Goal: Transaction & Acquisition: Purchase product/service

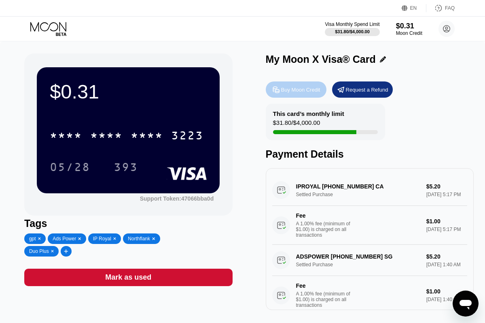
click at [291, 94] on div "Buy Moon Credit" at bounding box center [296, 89] width 61 height 16
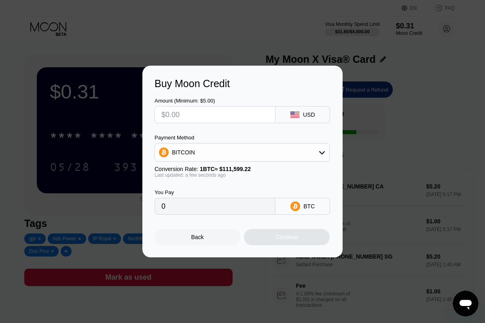
click at [231, 118] on input "text" at bounding box center [214, 114] width 107 height 16
click at [210, 157] on div "BITCOIN" at bounding box center [242, 152] width 174 height 16
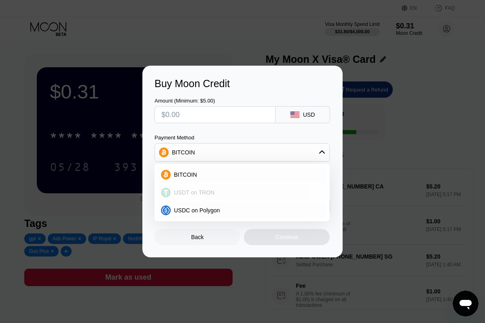
click at [203, 188] on div "USDT on TRON" at bounding box center [242, 192] width 170 height 16
type input "0.00"
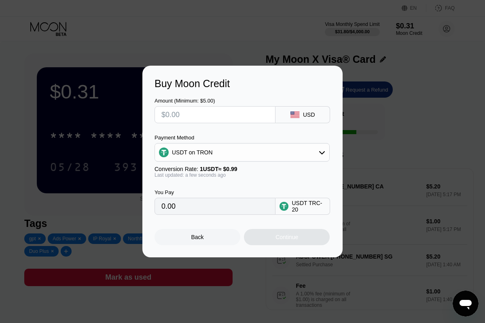
click at [203, 201] on input "0.00" at bounding box center [214, 206] width 107 height 16
click at [194, 203] on input "0.00" at bounding box center [214, 206] width 107 height 16
click at [192, 208] on input "0.00" at bounding box center [214, 206] width 107 height 16
click at [213, 121] on input "text" at bounding box center [214, 114] width 107 height 16
click at [297, 201] on div "USDT TRC-20" at bounding box center [309, 206] width 34 height 13
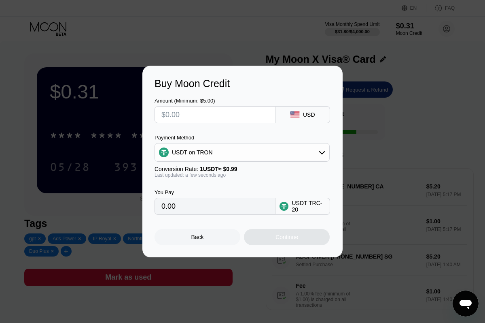
click at [210, 209] on input "0.00" at bounding box center [214, 206] width 107 height 16
click at [227, 149] on div "USDT on TRON" at bounding box center [242, 152] width 174 height 16
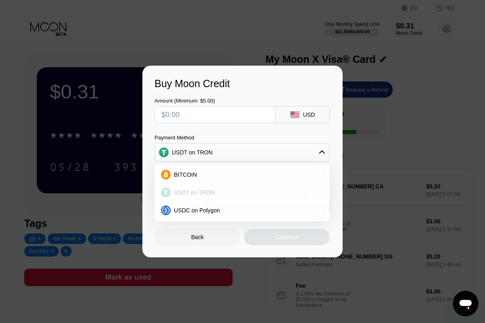
click at [204, 195] on div "USDT on TRON" at bounding box center [242, 192] width 170 height 16
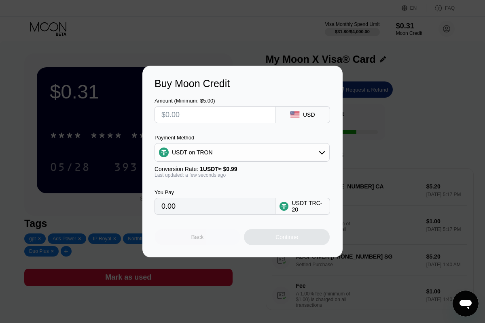
click at [191, 234] on div "Back" at bounding box center [198, 237] width 86 height 16
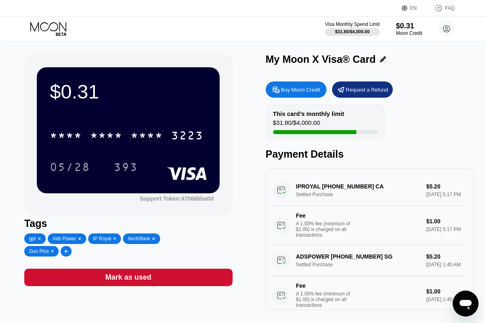
click at [311, 89] on div "Buy Moon Credit" at bounding box center [300, 89] width 39 height 7
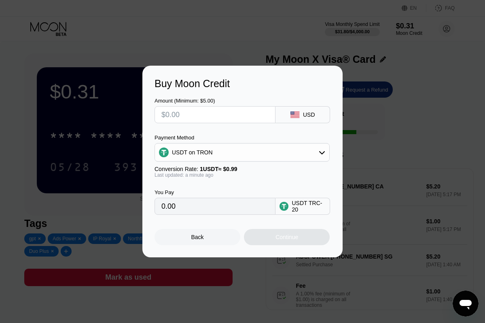
click at [194, 121] on input "text" at bounding box center [214, 114] width 107 height 16
type input "$1"
type input "1.01"
type input "$10"
type input "10.10"
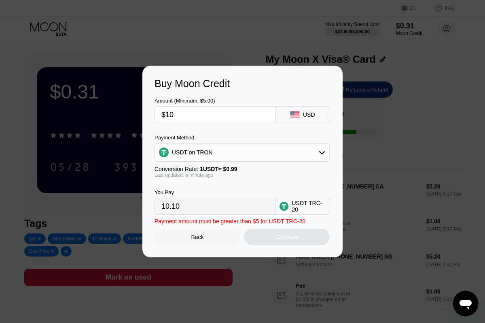
type input "$100"
type input "101.01"
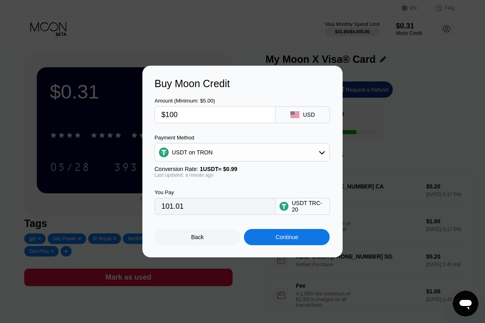
type input "$100"
click at [259, 238] on div "Continue" at bounding box center [287, 237] width 86 height 16
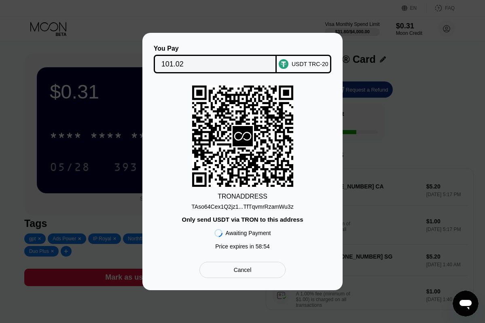
drag, startPoint x: 189, startPoint y: 67, endPoint x: 166, endPoint y: 67, distance: 23.5
click at [166, 67] on input "101.02" at bounding box center [215, 64] width 108 height 16
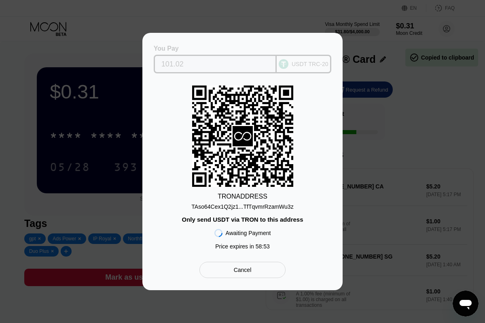
click at [166, 67] on input "101.02" at bounding box center [215, 64] width 108 height 16
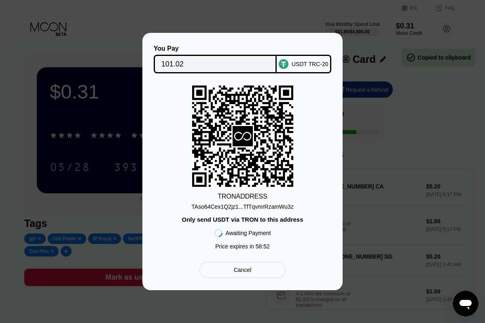
drag, startPoint x: 160, startPoint y: 64, endPoint x: 189, endPoint y: 66, distance: 29.2
click at [189, 66] on div "101.02" at bounding box center [215, 64] width 123 height 19
click at [231, 268] on div "Cancel" at bounding box center [243, 269] width 86 height 16
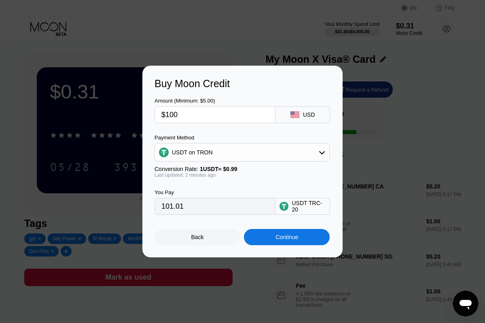
click at [191, 126] on div "Amount (Minimum: $5.00) $100 USD Payment Method USDT on TRON Conversion Rate: 1…" at bounding box center [243, 151] width 176 height 125
click at [191, 112] on input "$100" at bounding box center [214, 114] width 107 height 16
type input "$10"
type input "10.10"
type input "$1"
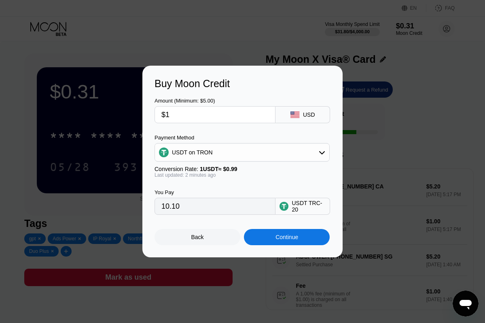
type input "1.01"
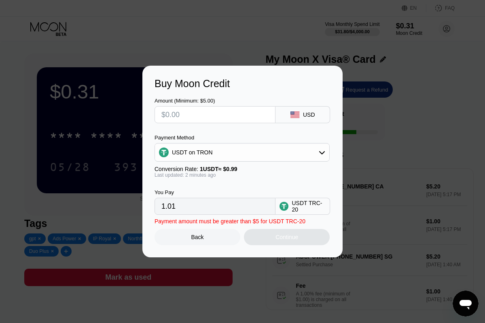
type input "0.00"
type input "$9"
type input "9.09"
type input "$99"
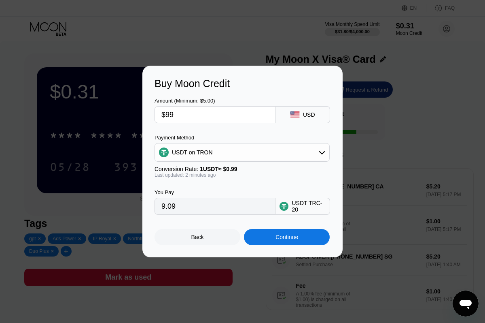
type input "100.00"
drag, startPoint x: 176, startPoint y: 115, endPoint x: 156, endPoint y: 115, distance: 20.2
click at [156, 115] on div "$99" at bounding box center [215, 114] width 121 height 17
type input "0.00"
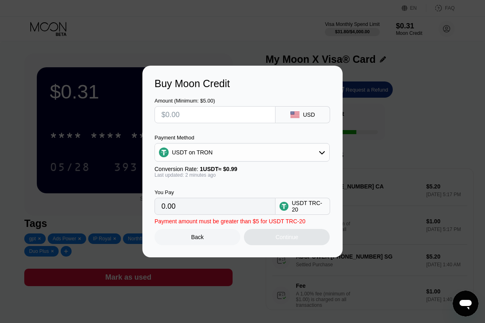
type input "$1"
type input "1.01"
type input "$16"
type input "16.16"
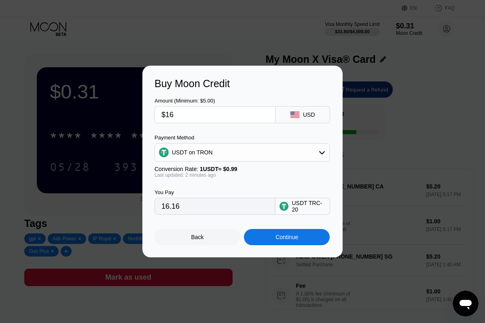
type input "$160"
type input "161.62"
type input "$16"
type input "16.16"
type input "$1"
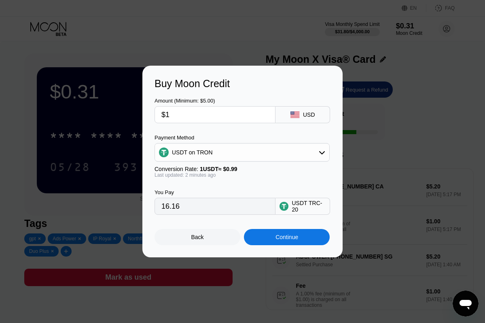
type input "1.01"
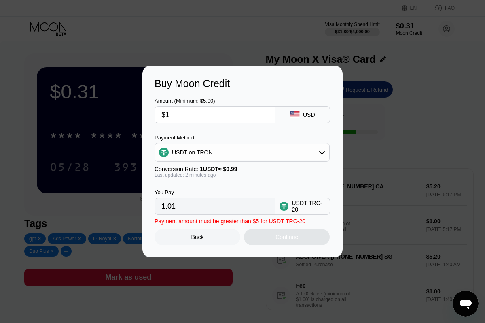
type input "$15"
type input "15.15"
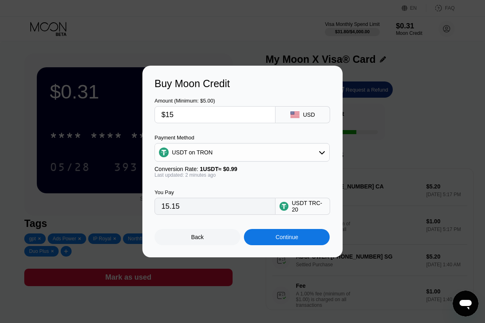
type input "$159"
type input "160.61"
type input "$159"
click at [184, 208] on input "160.61" at bounding box center [214, 206] width 107 height 16
click at [264, 237] on div "Continue" at bounding box center [287, 237] width 86 height 16
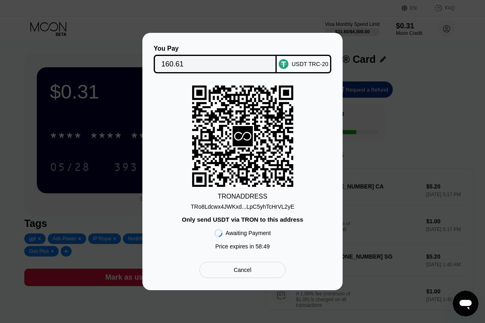
click at [225, 204] on div "TRo8Ldcwx4JWKxd...LpC5yhTcHrVL2yE" at bounding box center [243, 206] width 104 height 6
click at [277, 267] on div "Cancel" at bounding box center [243, 269] width 86 height 16
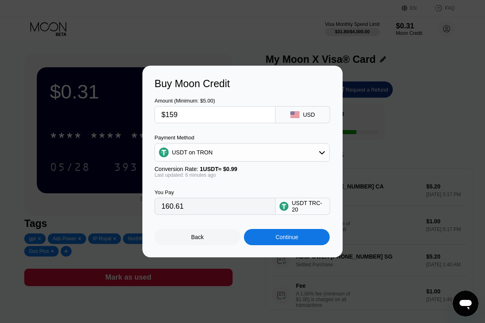
click at [263, 240] on div "Continue" at bounding box center [287, 237] width 86 height 16
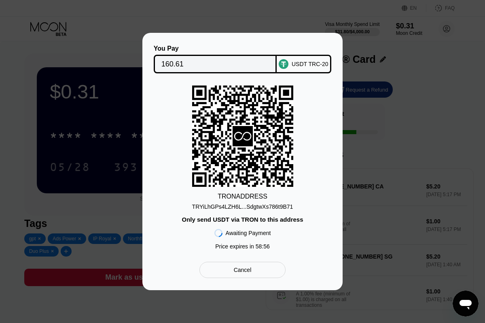
click at [237, 267] on div "Cancel" at bounding box center [243, 269] width 18 height 7
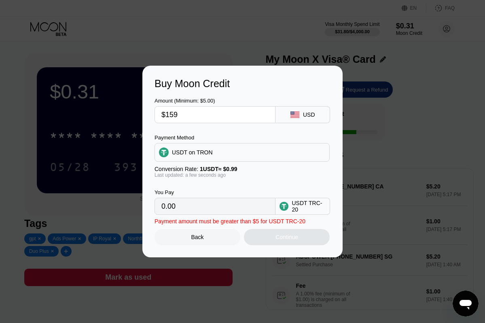
type input "160.61"
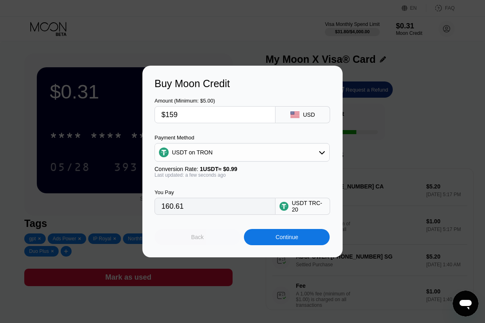
click at [210, 230] on div "Back" at bounding box center [198, 237] width 86 height 16
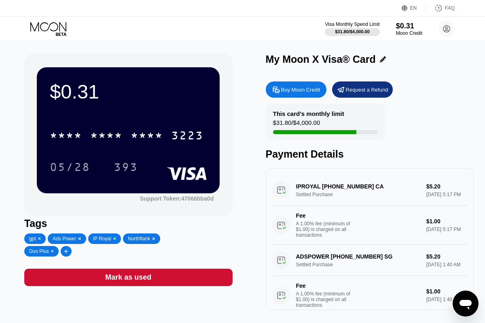
scroll to position [-3, 0]
click at [311, 91] on div "Buy Moon Credit" at bounding box center [300, 89] width 39 height 7
type input "0"
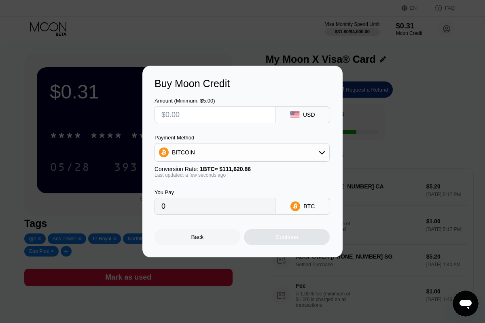
click at [236, 130] on div "Amount (Minimum: $5.00) USD Payment Method BITCOIN Conversion Rate: 1 BTC ≈ $11…" at bounding box center [243, 151] width 176 height 125
click at [236, 124] on div "Amount (Minimum: $5.00) USD Payment Method BITCOIN Conversion Rate: 1 BTC ≈ $11…" at bounding box center [243, 151] width 176 height 125
click at [236, 108] on input "text" at bounding box center [214, 114] width 107 height 16
type input "$1"
type input "0.00000896"
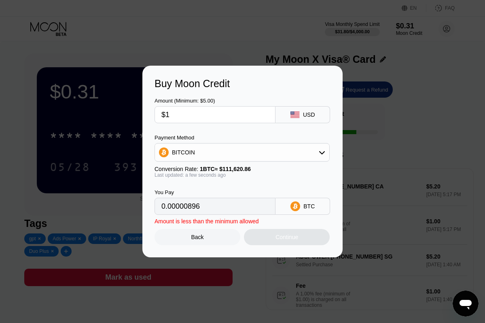
type input "$16"
type input "0.00014335"
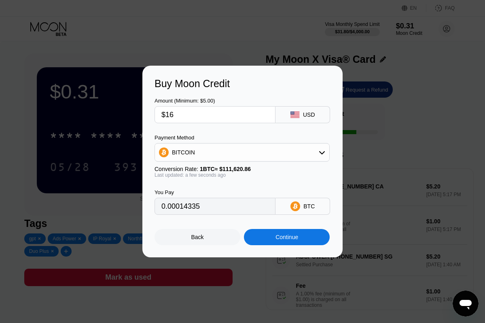
type input "$160"
type input "0.00143343"
type input "$16"
type input "0.00014335"
type input "$1"
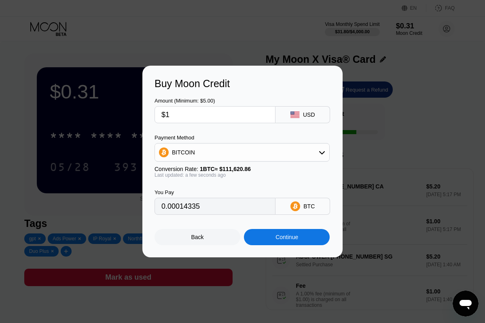
type input "0.00000896"
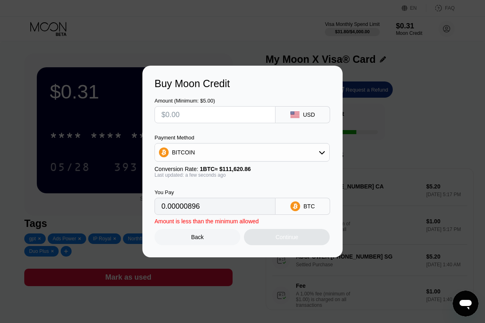
type input "0"
click at [225, 239] on div "Back" at bounding box center [198, 237] width 86 height 16
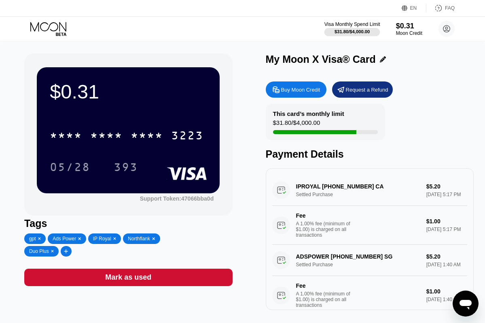
click at [357, 31] on div "$31.80 / $4,000.00" at bounding box center [352, 31] width 35 height 5
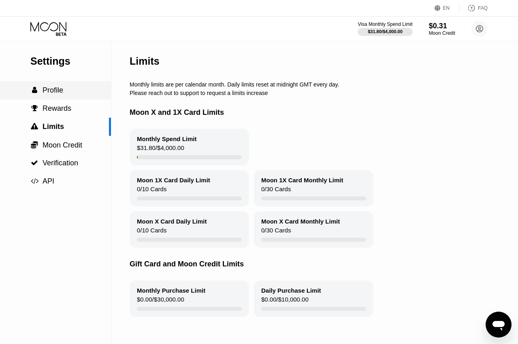
click at [79, 87] on div " Profile" at bounding box center [55, 90] width 111 height 8
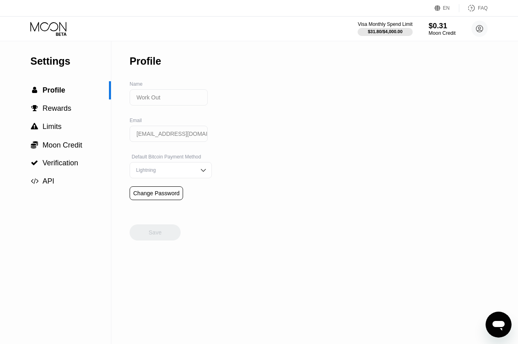
click at [446, 25] on div "$0.31" at bounding box center [441, 25] width 27 height 8
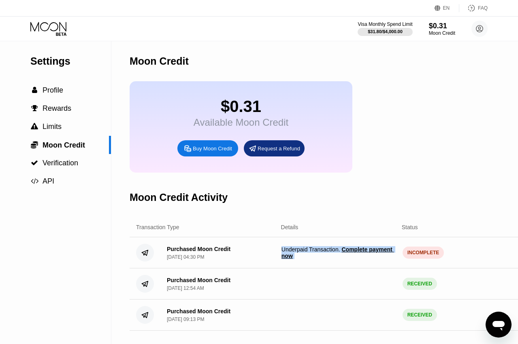
drag, startPoint x: 166, startPoint y: 251, endPoint x: 341, endPoint y: 271, distance: 175.5
click at [341, 271] on div "Transaction Type Details Status Amount Purchased Moon Credit [DATE] 04:30 PM Un…" at bounding box center [340, 274] width 423 height 113
click at [366, 256] on span "Underpaid Transaction . Complete payment now" at bounding box center [338, 252] width 115 height 13
click at [364, 253] on span "Complete payment now" at bounding box center [337, 252] width 113 height 13
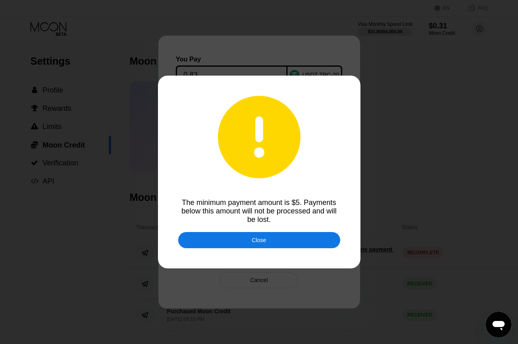
click at [320, 234] on div "Close" at bounding box center [259, 240] width 162 height 16
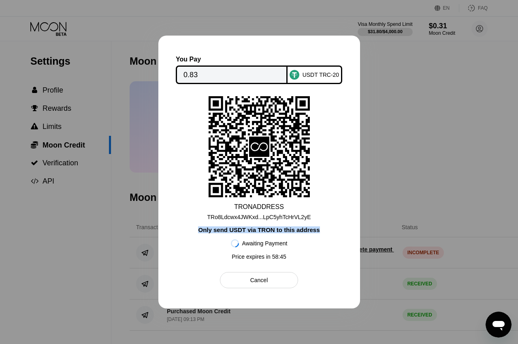
drag, startPoint x: 199, startPoint y: 230, endPoint x: 322, endPoint y: 232, distance: 123.4
click at [323, 232] on div "TRON ADDRESS TRo8Ldcwx4JWKxd...LpC5yhTcHrVL2yE Only send USDT via TRON to this …" at bounding box center [258, 180] width 159 height 168
click at [260, 76] on input "0.83" at bounding box center [231, 75] width 96 height 16
click at [278, 274] on div "Cancel" at bounding box center [259, 280] width 78 height 16
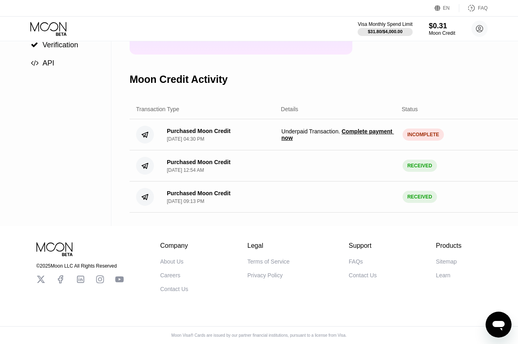
scroll to position [120, 0]
click at [191, 155] on div "Purchased Moon Credit Sep 14, 2025, 12:54 AM RECEIVED $ 30.00" at bounding box center [340, 166] width 423 height 31
click at [191, 157] on div "Purchased Moon Credit Sep 14, 2025, 12:54 AM RECEIVED $ 30.00" at bounding box center [340, 166] width 423 height 31
click at [191, 159] on div "Purchased Moon Credit" at bounding box center [199, 162] width 64 height 6
click at [190, 163] on div "Purchased Moon Credit" at bounding box center [199, 162] width 64 height 6
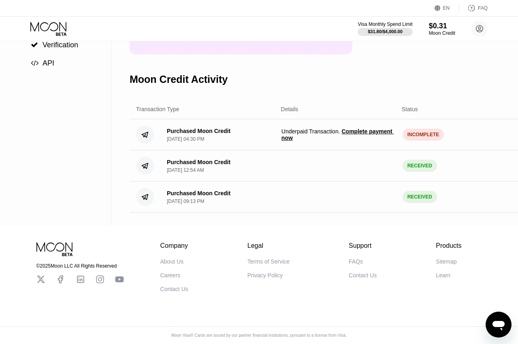
click at [180, 195] on div "Purchased Moon Credit" at bounding box center [199, 193] width 64 height 6
click at [202, 131] on div "Purchased Moon Credit" at bounding box center [199, 131] width 64 height 6
click at [350, 132] on span "Complete payment now" at bounding box center [337, 134] width 113 height 13
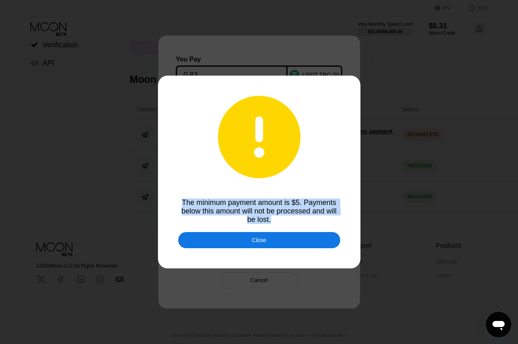
drag, startPoint x: 177, startPoint y: 196, endPoint x: 326, endPoint y: 219, distance: 150.6
click at [326, 219] on div "The minimum payment amount is $5. Payments below this amount will not be proces…" at bounding box center [259, 172] width 518 height 344
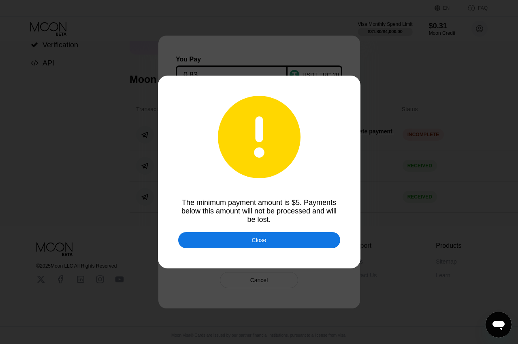
click at [261, 243] on div "Close" at bounding box center [259, 240] width 15 height 6
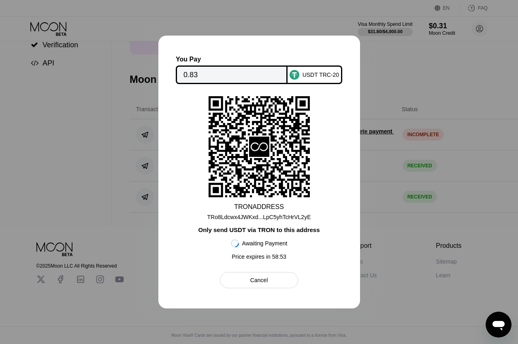
click at [208, 71] on input "0.83" at bounding box center [231, 75] width 96 height 16
click at [346, 94] on div "You Pay 0.83 USDT TRC-20 TRON ADDRESS TRo8Ldcwx4JWKxd...LpC5yhTcHrVL2yE Only se…" at bounding box center [259, 172] width 202 height 273
click at [266, 274] on div "Cancel" at bounding box center [259, 280] width 78 height 16
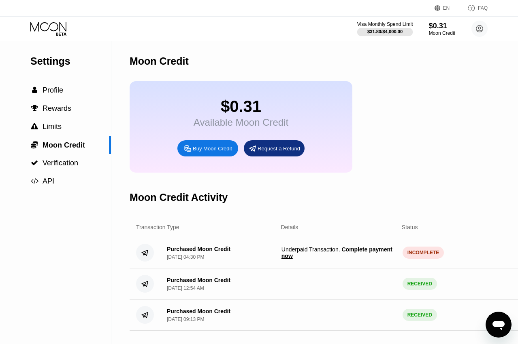
scroll to position [0, 0]
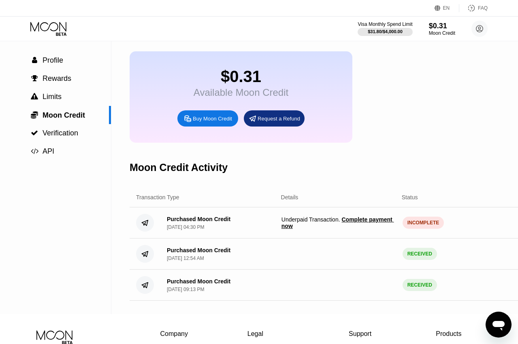
scroll to position [27, 0]
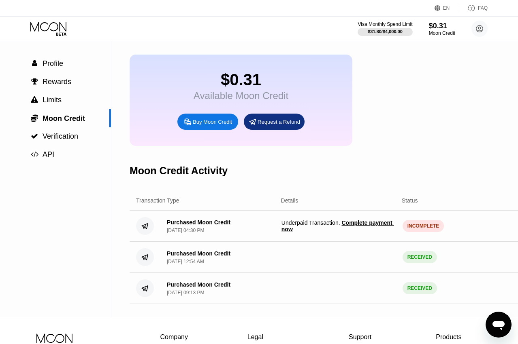
click at [350, 225] on span "Complete payment now" at bounding box center [337, 226] width 113 height 13
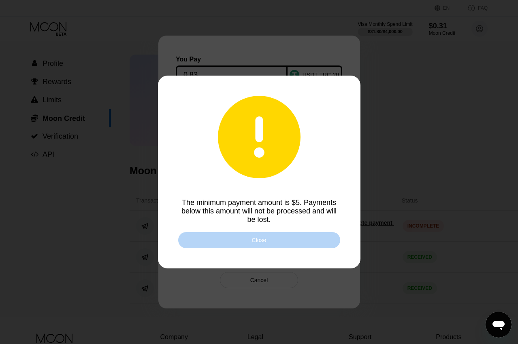
click at [334, 237] on div "Close" at bounding box center [259, 240] width 162 height 16
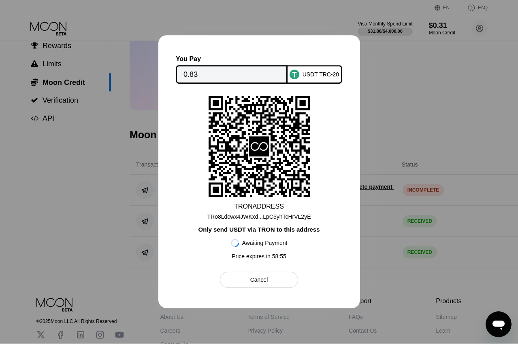
scroll to position [66, 0]
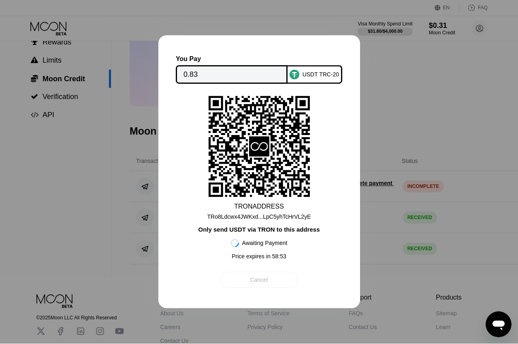
click at [269, 281] on div "Cancel" at bounding box center [259, 280] width 78 height 16
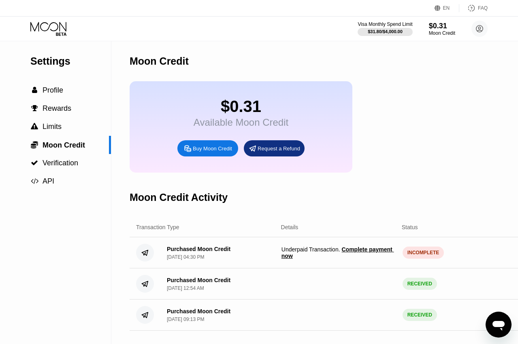
scroll to position [0, 0]
click at [480, 24] on circle at bounding box center [479, 29] width 16 height 16
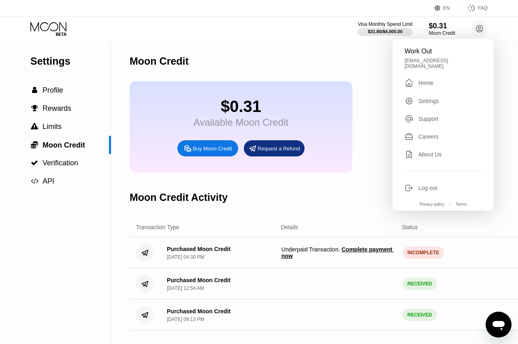
click at [420, 116] on div "Support" at bounding box center [428, 119] width 20 height 6
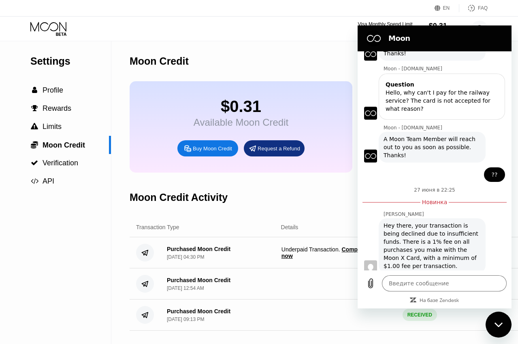
scroll to position [73, 0]
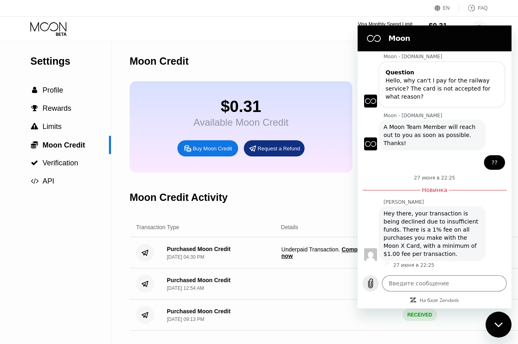
click at [371, 283] on icon "Выложить файл" at bounding box center [370, 284] width 10 height 10
click at [459, 283] on textarea at bounding box center [444, 284] width 125 height 16
type textarea "р"
type textarea "x"
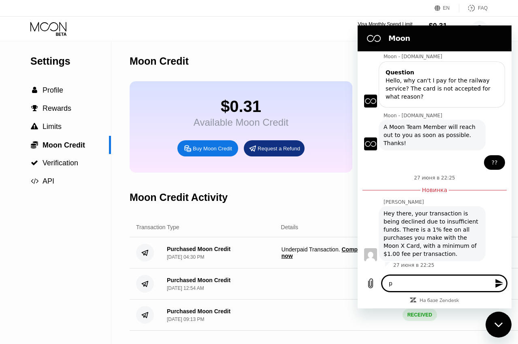
type textarea "x"
type textarea "h"
type textarea "x"
type textarea "he"
type textarea "x"
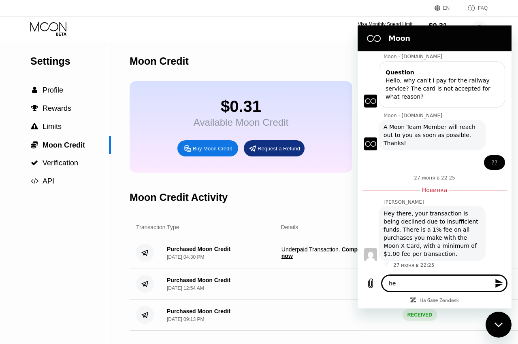
type textarea "hel"
type textarea "x"
type textarea "hell"
type textarea "x"
type textarea "hello"
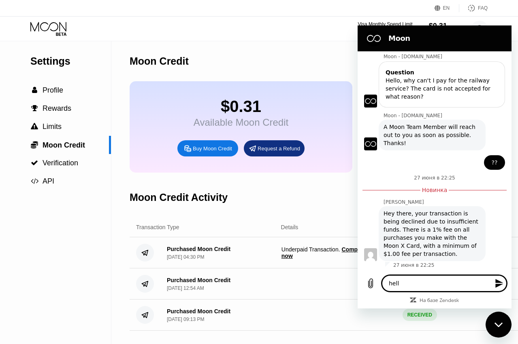
type textarea "x"
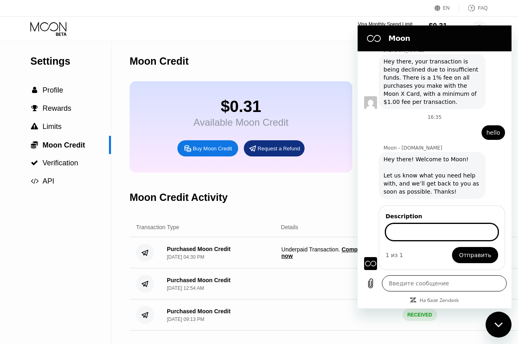
scroll to position [225, 0]
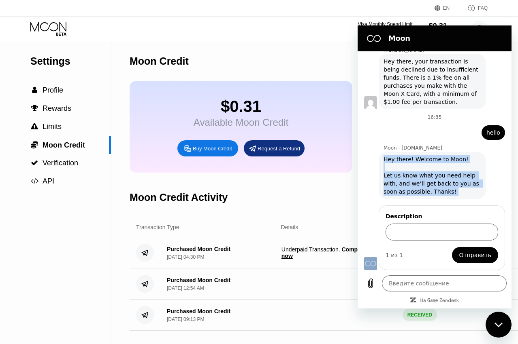
drag, startPoint x: 382, startPoint y: 157, endPoint x: 450, endPoint y: 198, distance: 79.7
click at [450, 198] on div "Moon - [DOMAIN_NAME] говорит: Hey there! Welcome to Moon! Let us know what you …" at bounding box center [431, 175] width 107 height 47
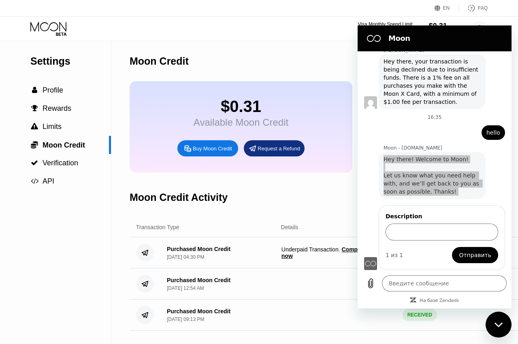
click at [89, 206] on div "Settings  Profile  Rewards  Limits  Moon Credit  Verification  API" at bounding box center [55, 192] width 111 height 303
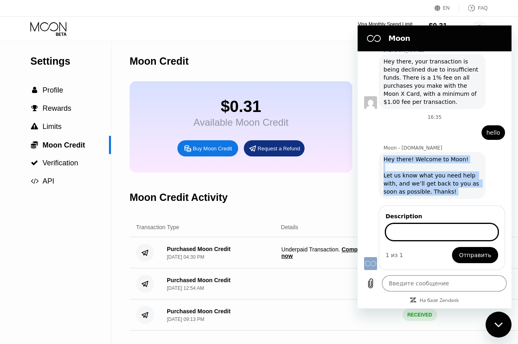
click at [423, 237] on input "Description" at bounding box center [441, 232] width 113 height 17
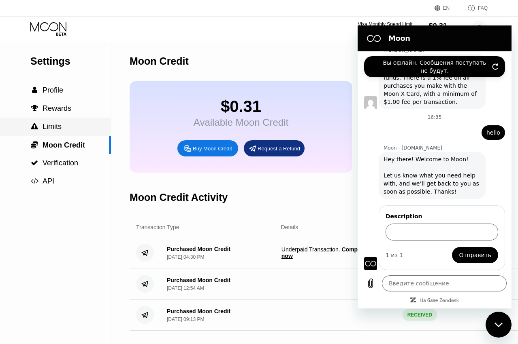
type textarea "x"
click at [408, 236] on input "Description" at bounding box center [441, 232] width 113 height 17
paste input "пополнил карту на 160 $ жду баланс"
type input "пополнил карту на 160 $ жду баланс"
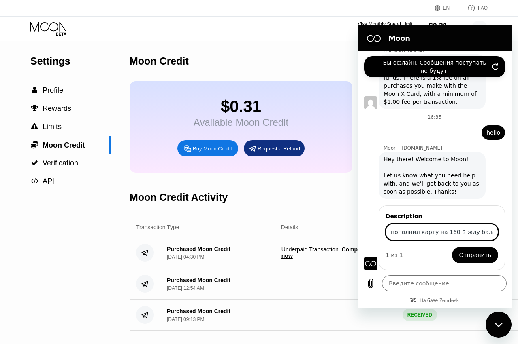
type textarea "x"
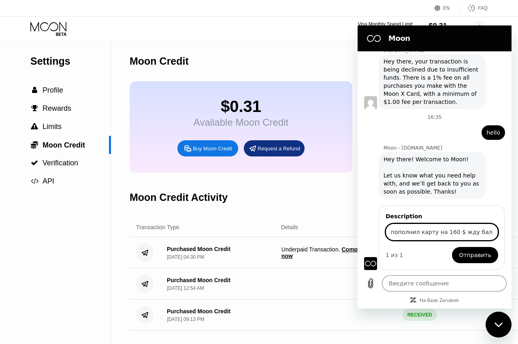
type input "пополнил карту на 160 $ жду баланс"
click at [471, 261] on button "Отправить" at bounding box center [475, 255] width 46 height 16
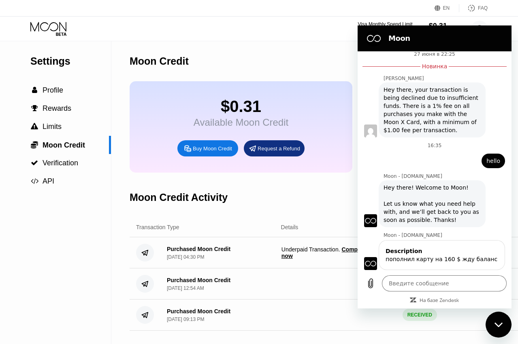
scroll to position [215, 0]
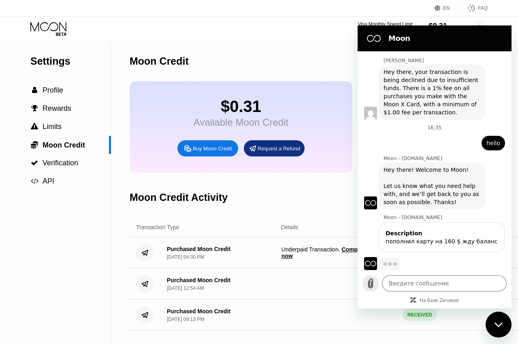
click at [371, 284] on icon "Выложить файл" at bounding box center [370, 284] width 10 height 10
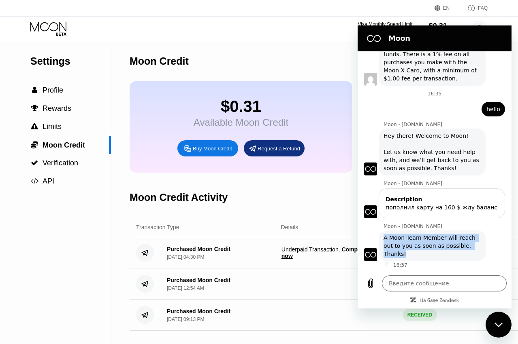
drag, startPoint x: 382, startPoint y: 235, endPoint x: 434, endPoint y: 252, distance: 54.8
click at [434, 252] on div "Moon - [DOMAIN_NAME] говорит: A Moon Team Member will reach out to you as soon …" at bounding box center [431, 246] width 107 height 31
copy span "A Moon Team Member will reach out to you as soon as possible. Thanks!"
click at [101, 260] on div "Settings  Profile  Rewards  Limits  Moon Credit  Verification  API" at bounding box center [55, 192] width 111 height 303
click at [370, 279] on icon "Выложить файл" at bounding box center [370, 283] width 4 height 9
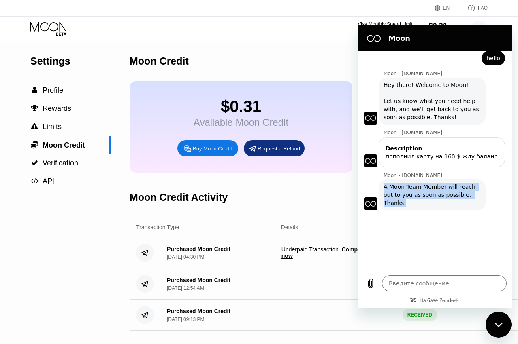
scroll to position [299, 0]
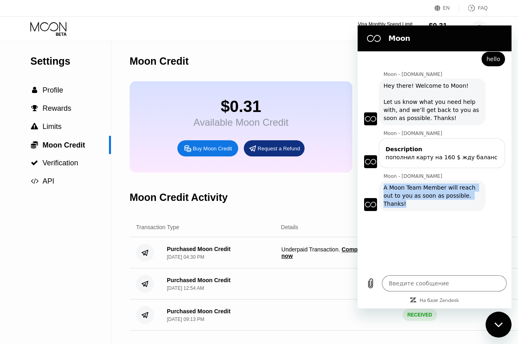
type textarea "x"
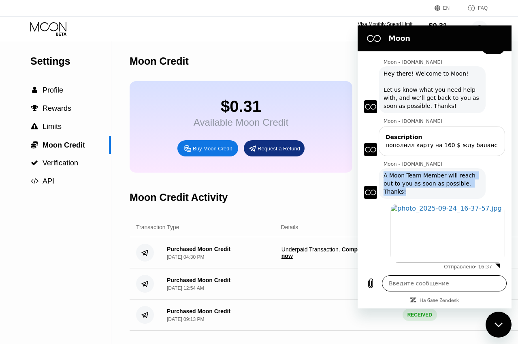
scroll to position [313, 0]
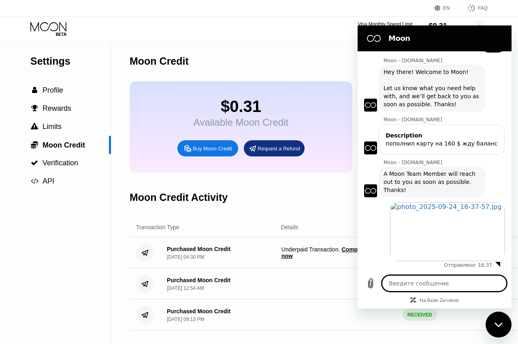
click at [412, 282] on textarea at bounding box center [444, 284] width 125 height 16
type textarea "x"
type textarea "c"
type textarea "x"
type textarea "ca"
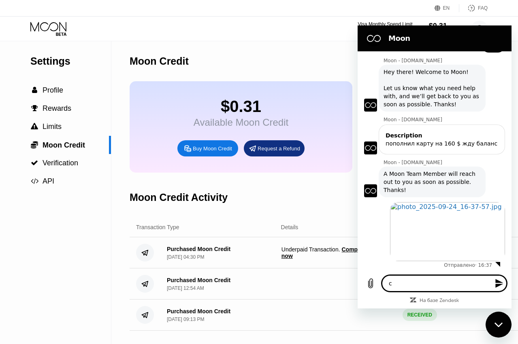
type textarea "x"
type textarea "can"
type textarea "x"
type textarea "can"
type textarea "x"
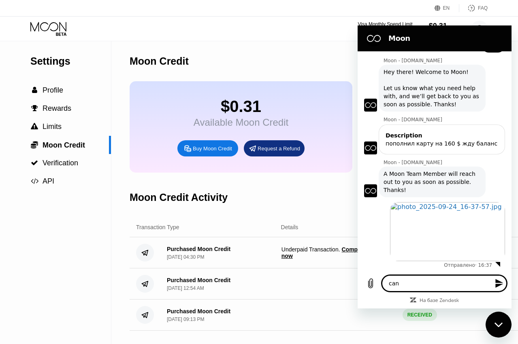
type textarea "can y"
type textarea "x"
type textarea "can yo"
type textarea "x"
type textarea "can you"
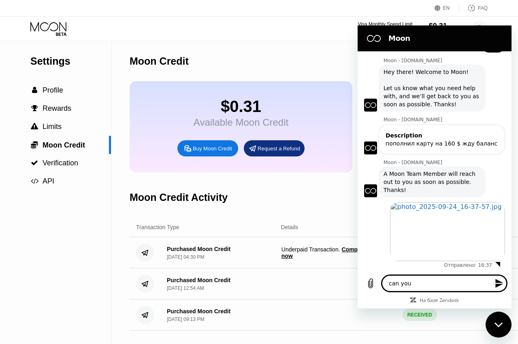
type textarea "x"
type textarea "can you"
type textarea "x"
type textarea "can you c"
type textarea "x"
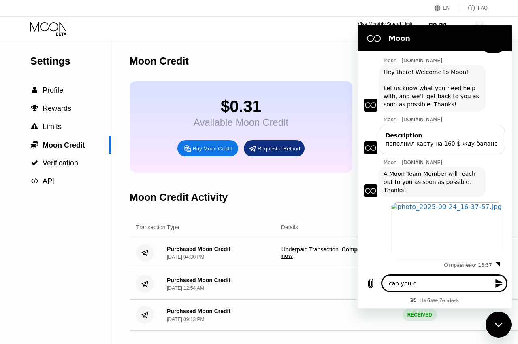
type textarea "can you ci"
type textarea "x"
type textarea "can you c"
type textarea "x"
type textarea "can you cp"
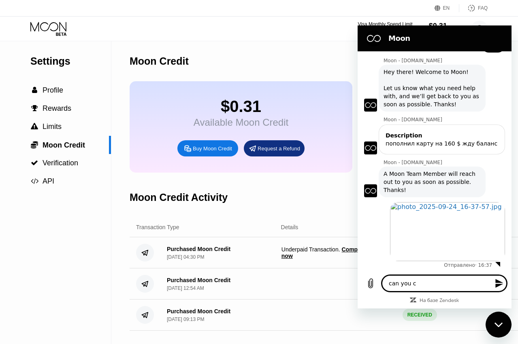
type textarea "x"
type textarea "can you cpn"
type textarea "x"
type textarea "can you cpnf"
type textarea "x"
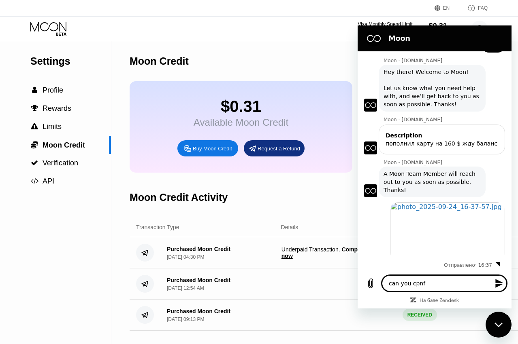
type textarea "can you cpnfi"
type textarea "x"
type textarea "can you cpnfir"
type textarea "x"
type textarea "can you cpnfirn"
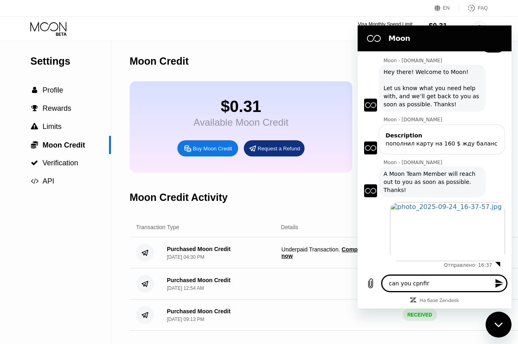
type textarea "x"
type textarea "can you cpnfir"
type textarea "x"
type textarea "can you cpnfirm"
type textarea "x"
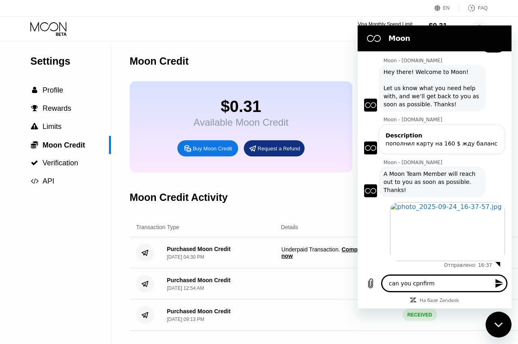
type textarea "can you cpnfir"
type textarea "x"
type textarea "can you cpnfi"
type textarea "x"
type textarea "can you cpnfir"
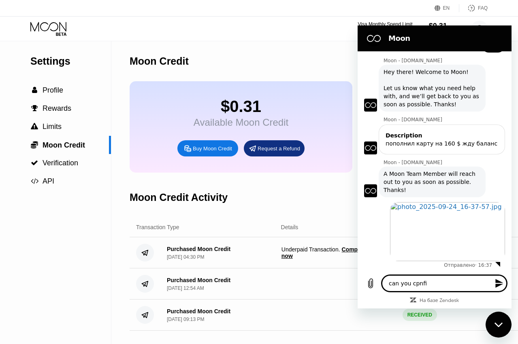
type textarea "x"
type textarea "can you cpnfirm"
type textarea "x"
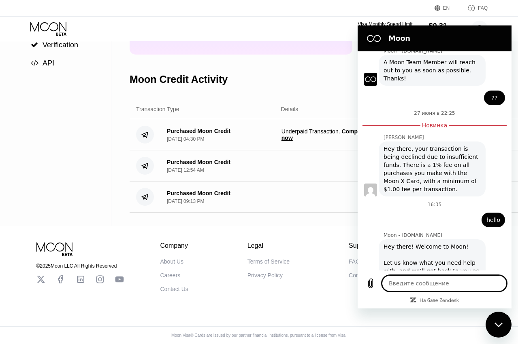
scroll to position [5, 0]
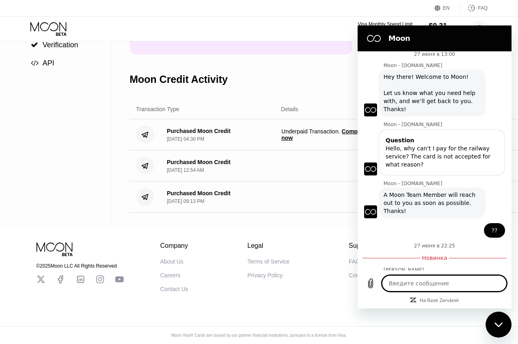
click at [72, 89] on div "Settings  Profile  Rewards  Limits  Moon Credit  Verification  API" at bounding box center [55, 74] width 111 height 303
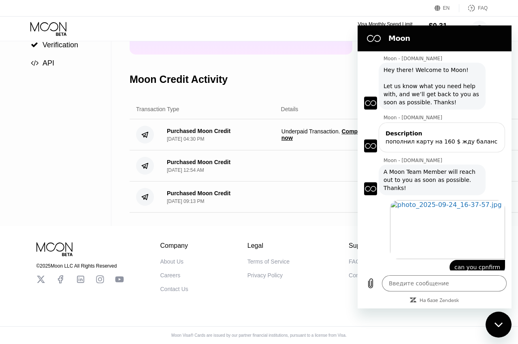
scroll to position [314, 0]
click at [333, 105] on div "Transaction Type Details Status Amount" at bounding box center [340, 110] width 423 height 20
click at [492, 321] on div "Закрыть окно обмена сообщениями" at bounding box center [498, 325] width 24 height 24
type textarea "x"
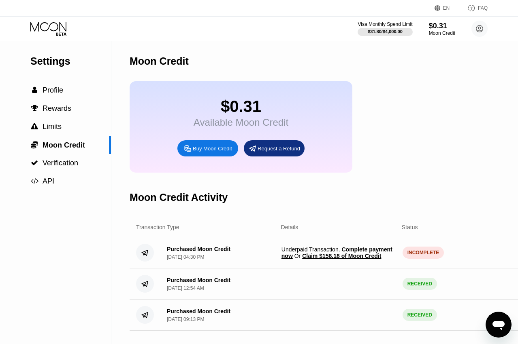
click at [354, 258] on span "Claim $158.18 of Moon Credit" at bounding box center [341, 256] width 79 height 6
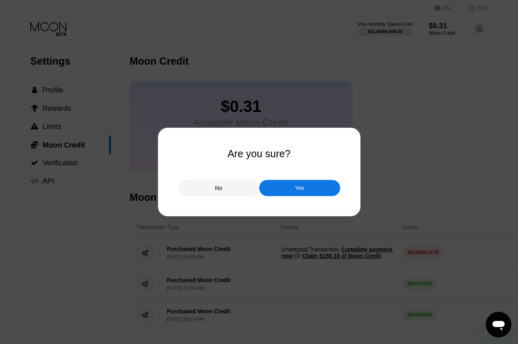
click at [319, 202] on div at bounding box center [259, 172] width 518 height 344
click at [319, 192] on div "Yes" at bounding box center [299, 188] width 81 height 16
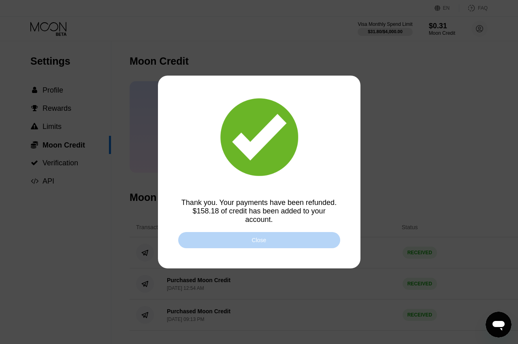
click at [309, 240] on div "Close" at bounding box center [259, 240] width 162 height 16
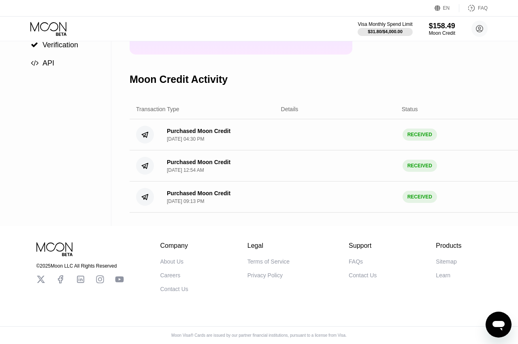
scroll to position [120, 0]
